Goal: Task Accomplishment & Management: Manage account settings

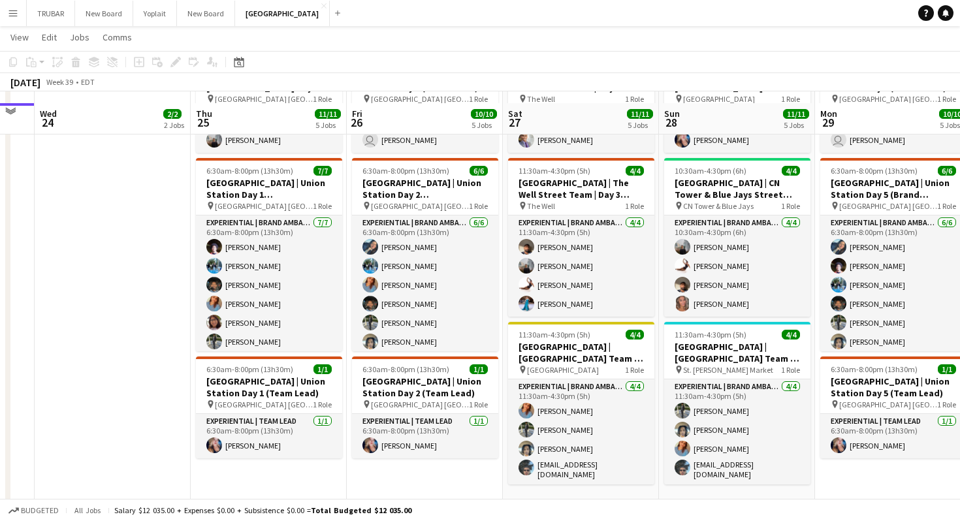
scroll to position [482, 0]
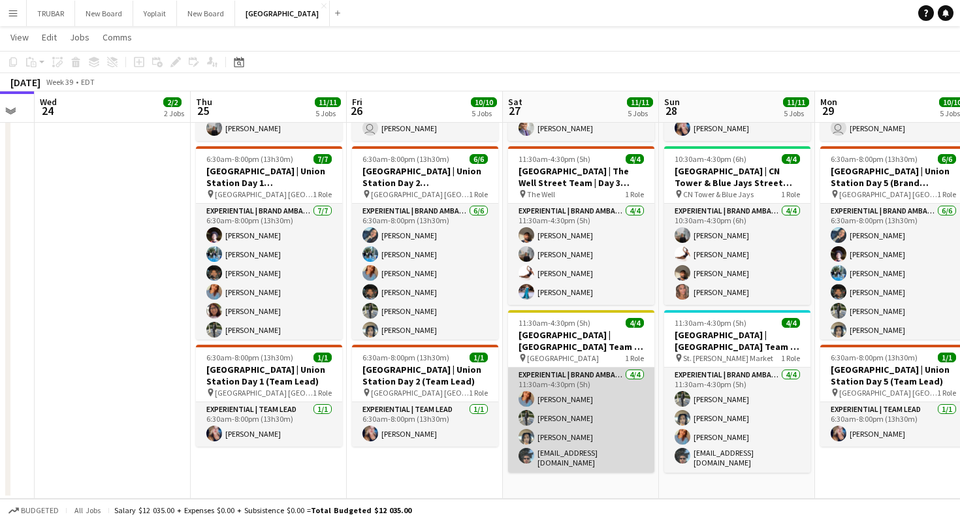
click at [530, 403] on app-user-avatar at bounding box center [526, 399] width 16 height 16
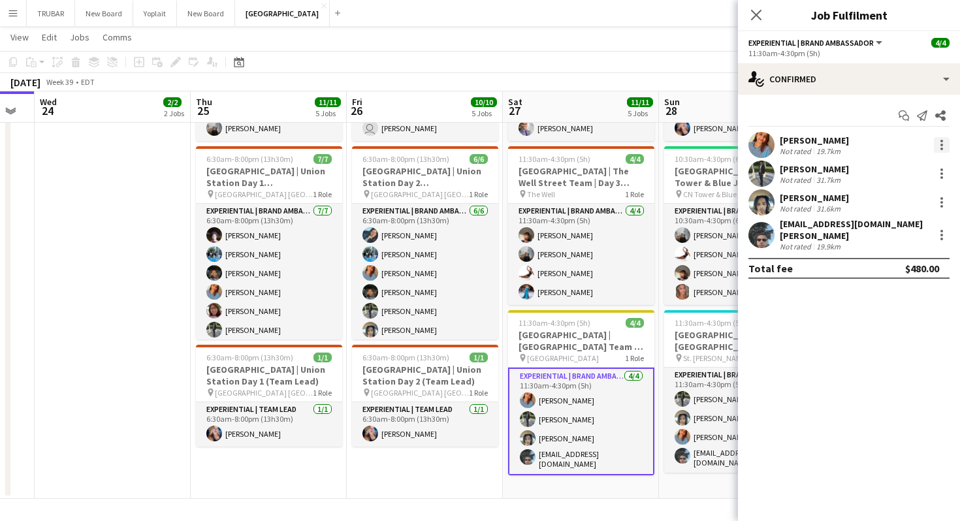
click at [936, 137] on div at bounding box center [942, 145] width 16 height 16
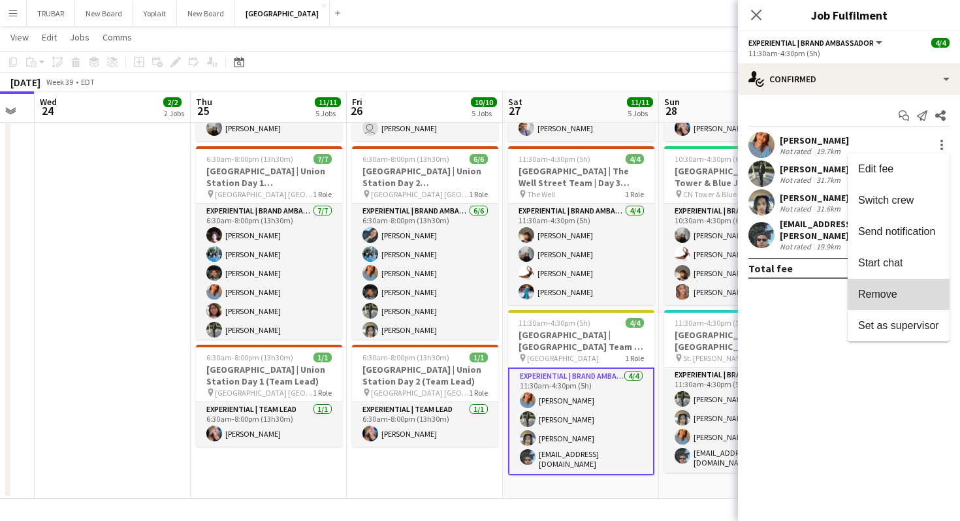
click at [862, 289] on span "Remove" at bounding box center [877, 294] width 39 height 11
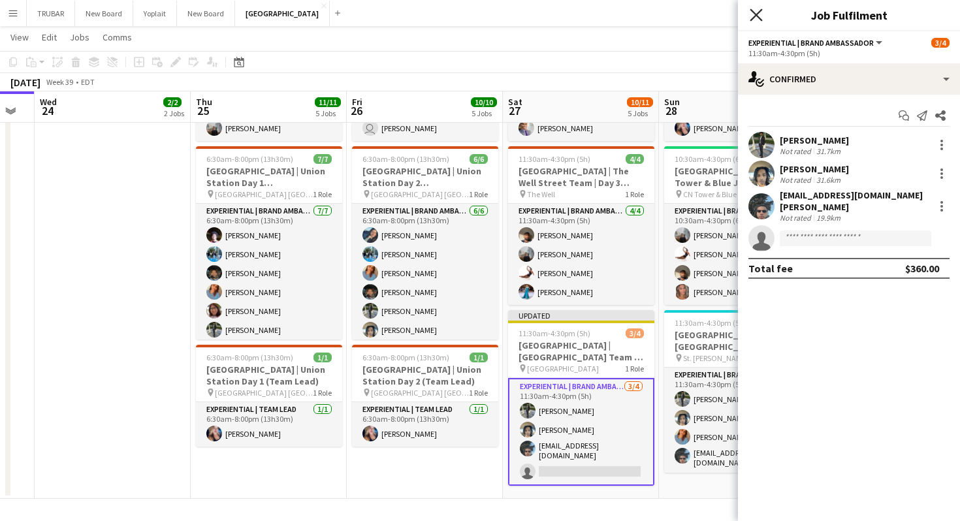
click at [756, 10] on icon "Close pop-in" at bounding box center [755, 14] width 12 height 12
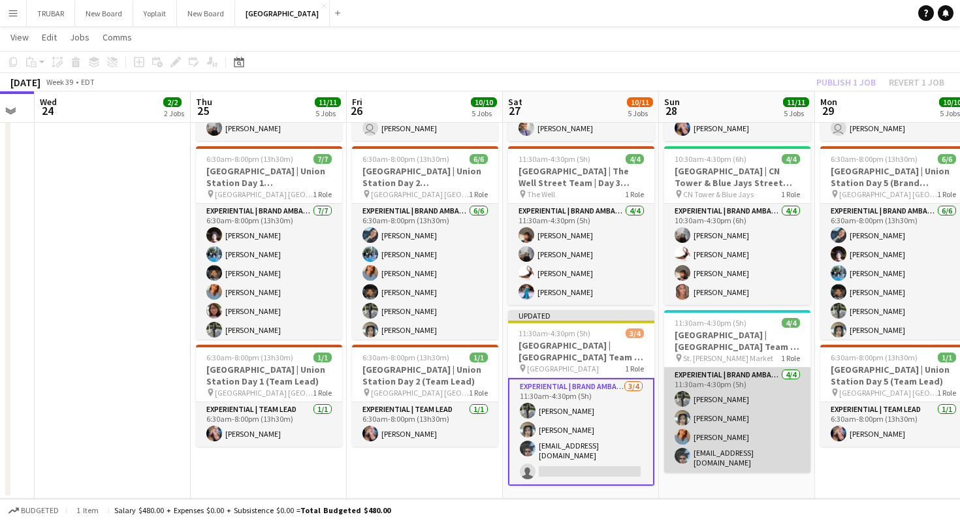
click at [684, 437] on app-user-avatar at bounding box center [682, 437] width 16 height 16
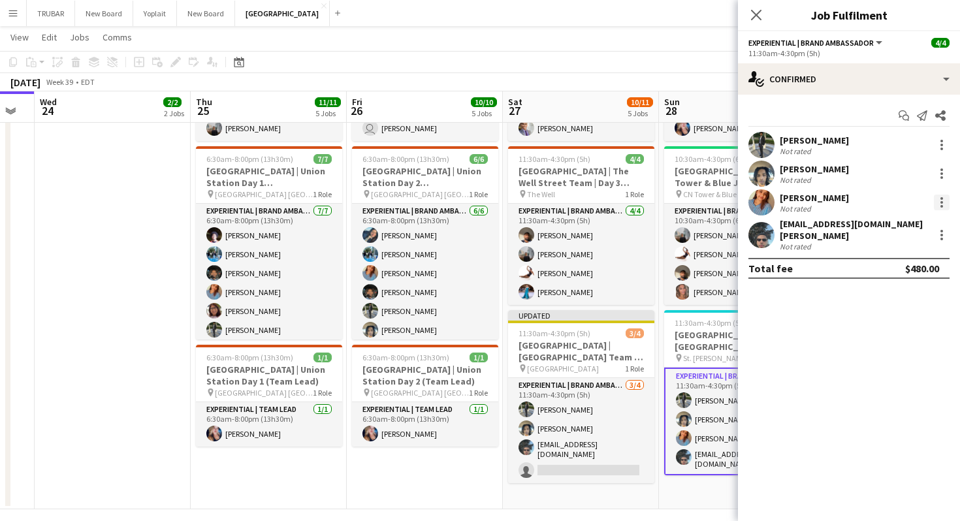
click at [943, 203] on div at bounding box center [942, 203] width 16 height 16
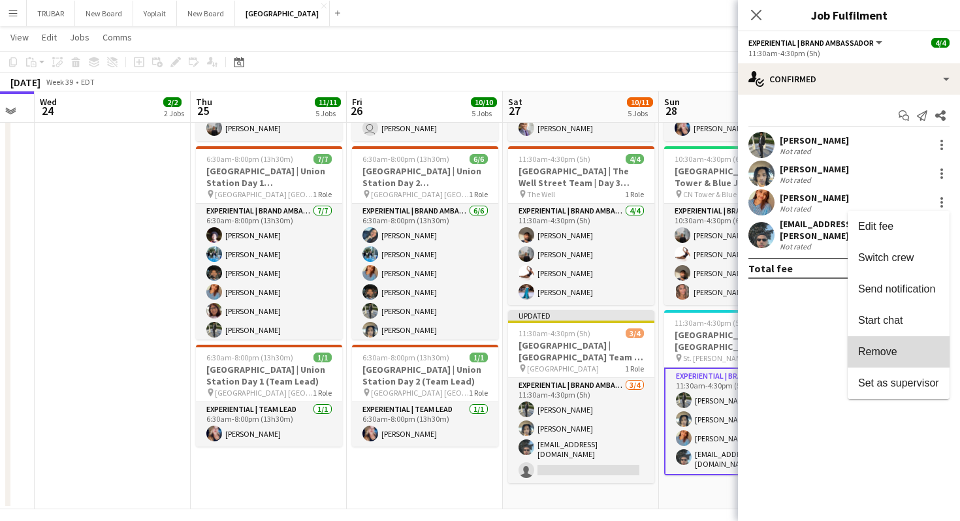
click at [866, 341] on button "Remove" at bounding box center [898, 351] width 102 height 31
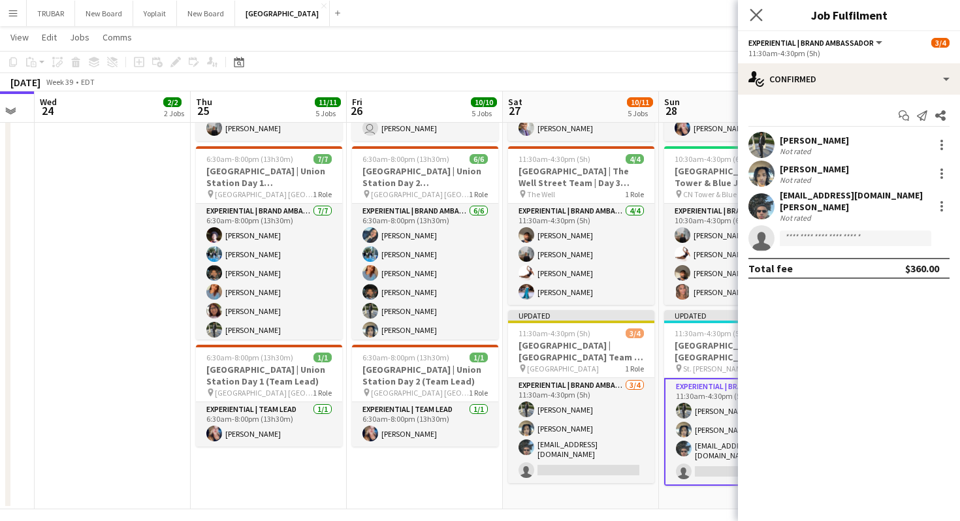
click at [761, 20] on icon at bounding box center [755, 14] width 12 height 12
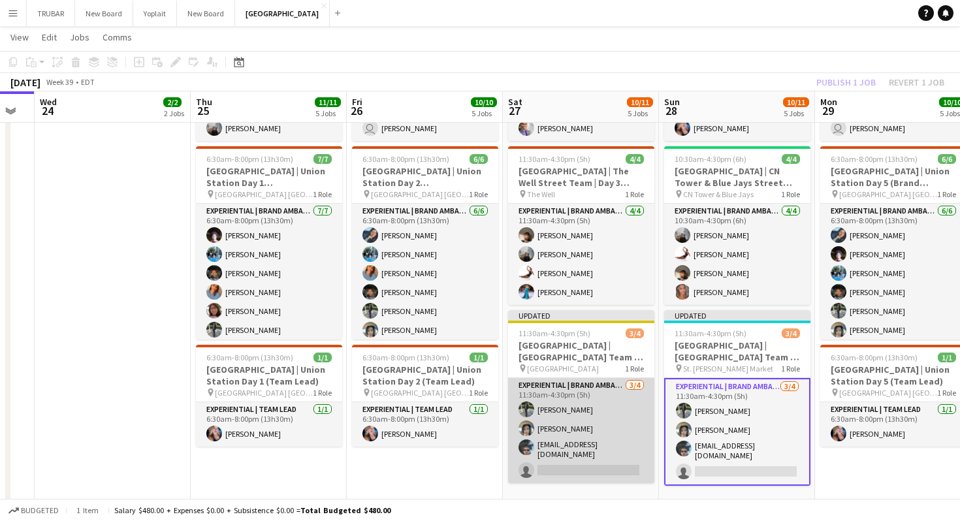
click at [577, 475] on app-card-role "Experiential | Brand Ambassador [DATE] 11:30am-4:30pm (5h) [PERSON_NAME] [PERSO…" at bounding box center [581, 430] width 146 height 105
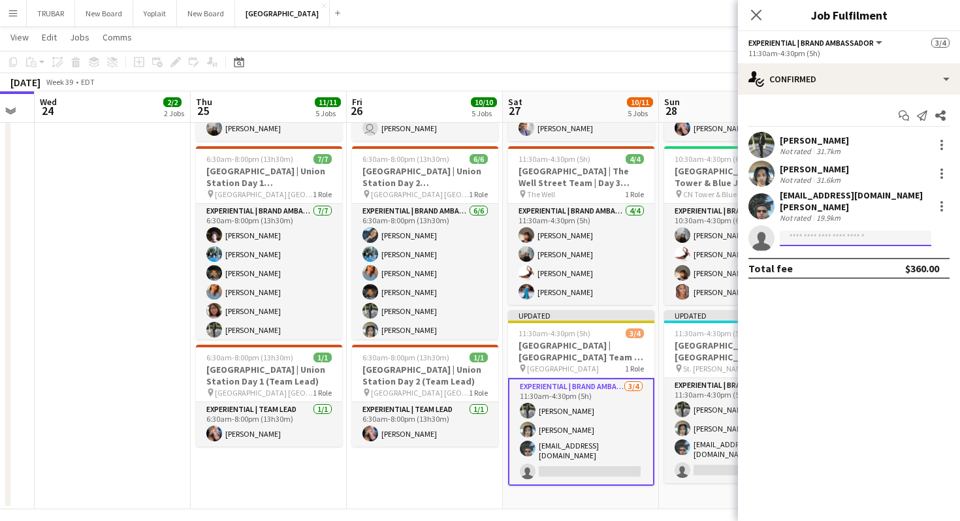
click at [808, 242] on input at bounding box center [854, 238] width 151 height 16
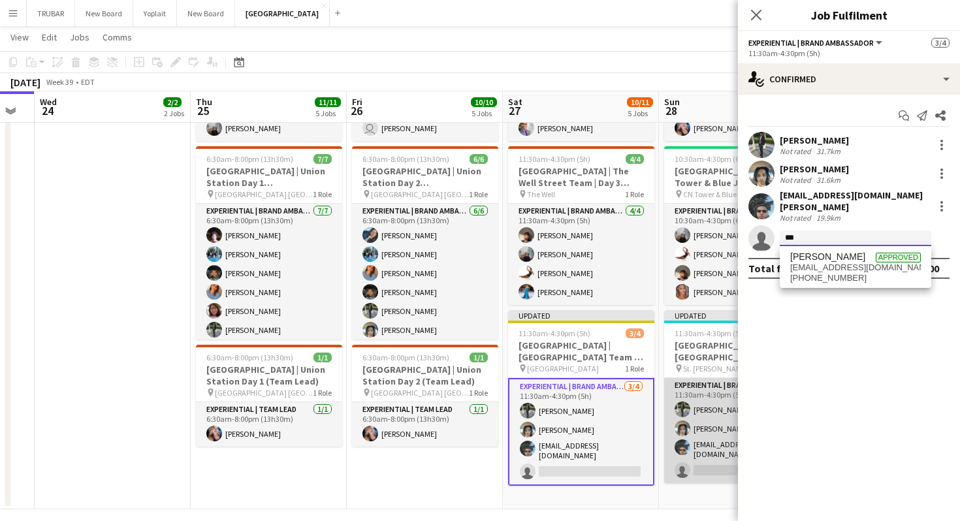
type input "***"
click at [707, 465] on app-card-role "Experiential | Brand Ambassador [DATE] 11:30am-4:30pm (5h) [PERSON_NAME] [PERSO…" at bounding box center [737, 430] width 146 height 105
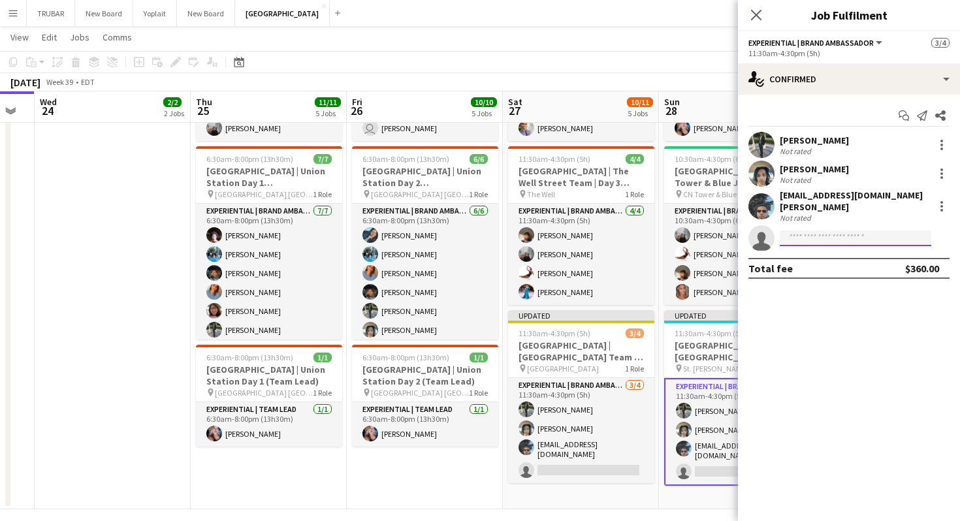
click at [810, 239] on input at bounding box center [854, 238] width 151 height 16
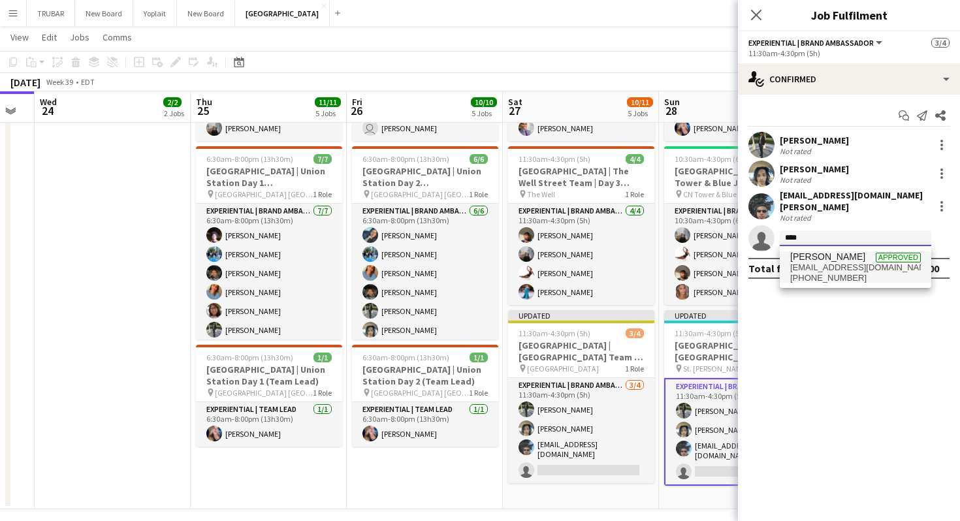
type input "****"
click at [802, 266] on span "[EMAIL_ADDRESS][DOMAIN_NAME]" at bounding box center [855, 267] width 131 height 10
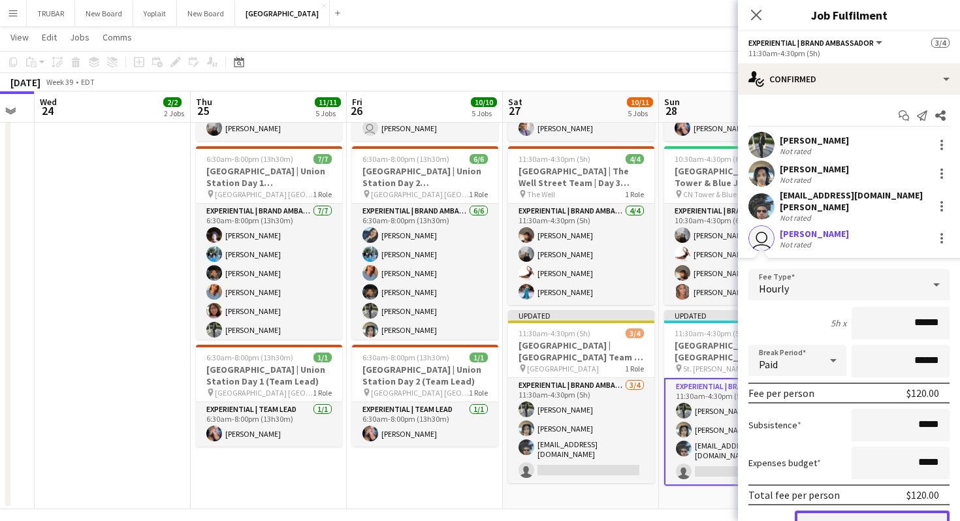
click at [826, 517] on button "Confirm" at bounding box center [871, 524] width 155 height 26
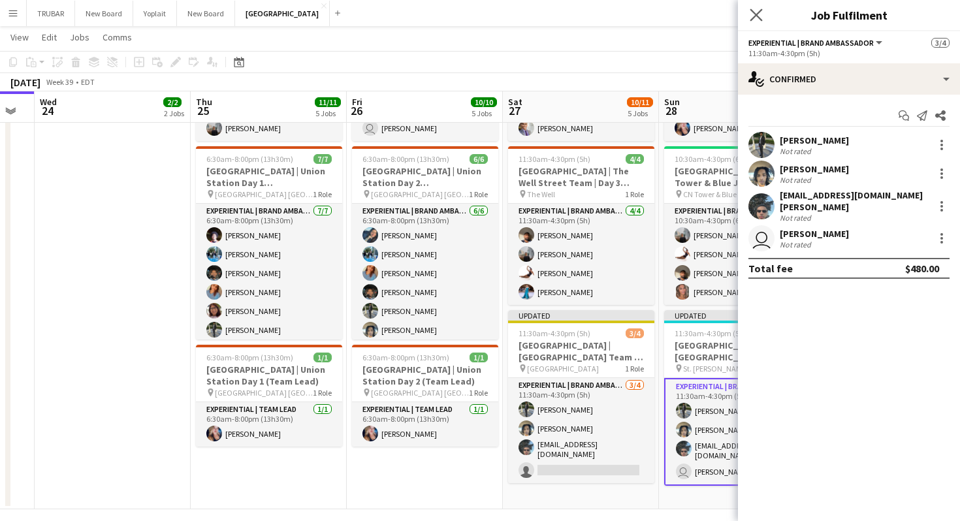
click at [759, 6] on app-icon "Close pop-in" at bounding box center [756, 15] width 19 height 19
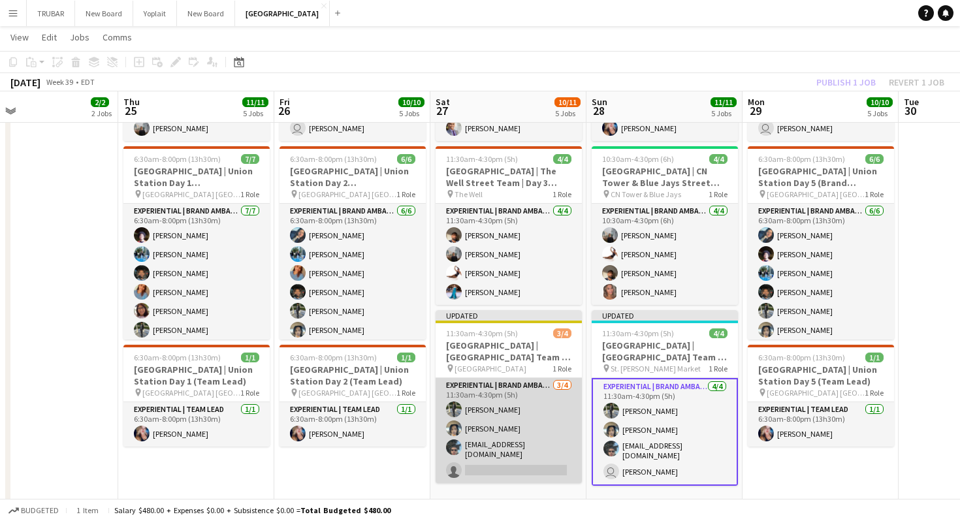
scroll to position [0, 518]
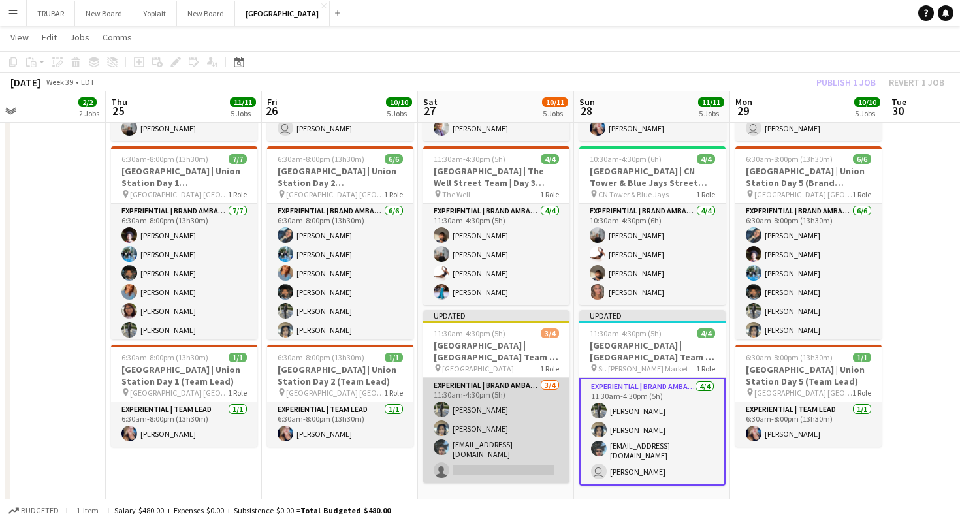
click at [497, 469] on app-card-role "Experiential | Brand Ambassador [DATE] 11:30am-4:30pm (5h) [PERSON_NAME] [PERSO…" at bounding box center [496, 430] width 146 height 105
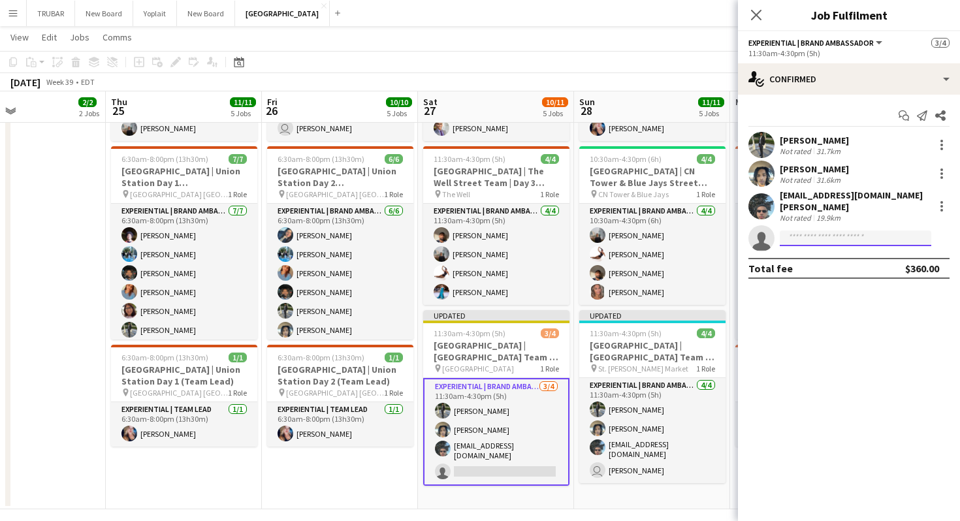
click at [823, 234] on input at bounding box center [854, 238] width 151 height 16
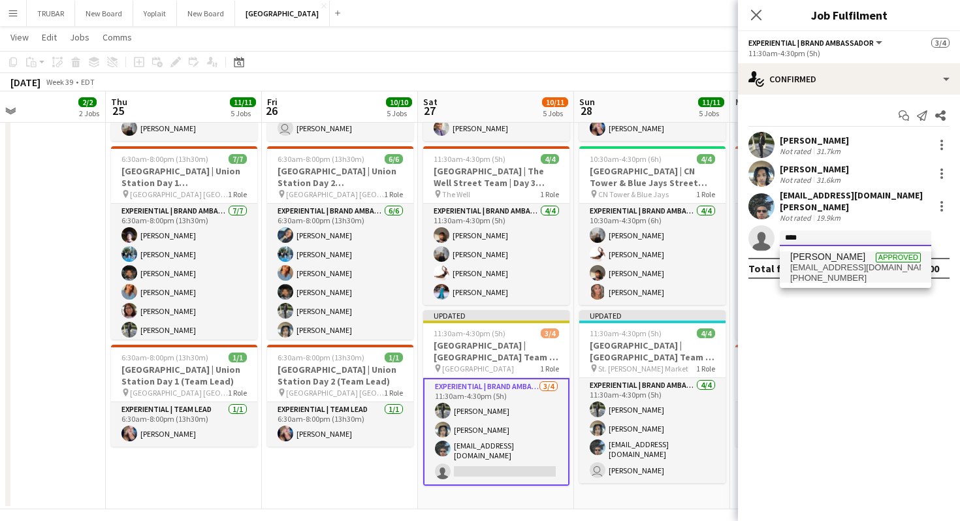
type input "****"
click at [831, 262] on span "[PERSON_NAME]" at bounding box center [827, 256] width 75 height 11
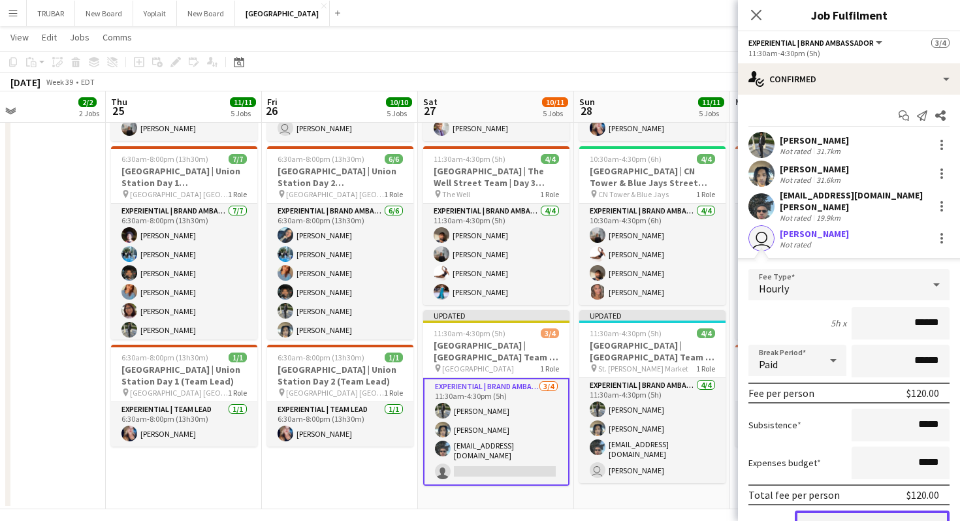
click at [853, 517] on button "Confirm" at bounding box center [871, 524] width 155 height 26
